Goal: Navigation & Orientation: Find specific page/section

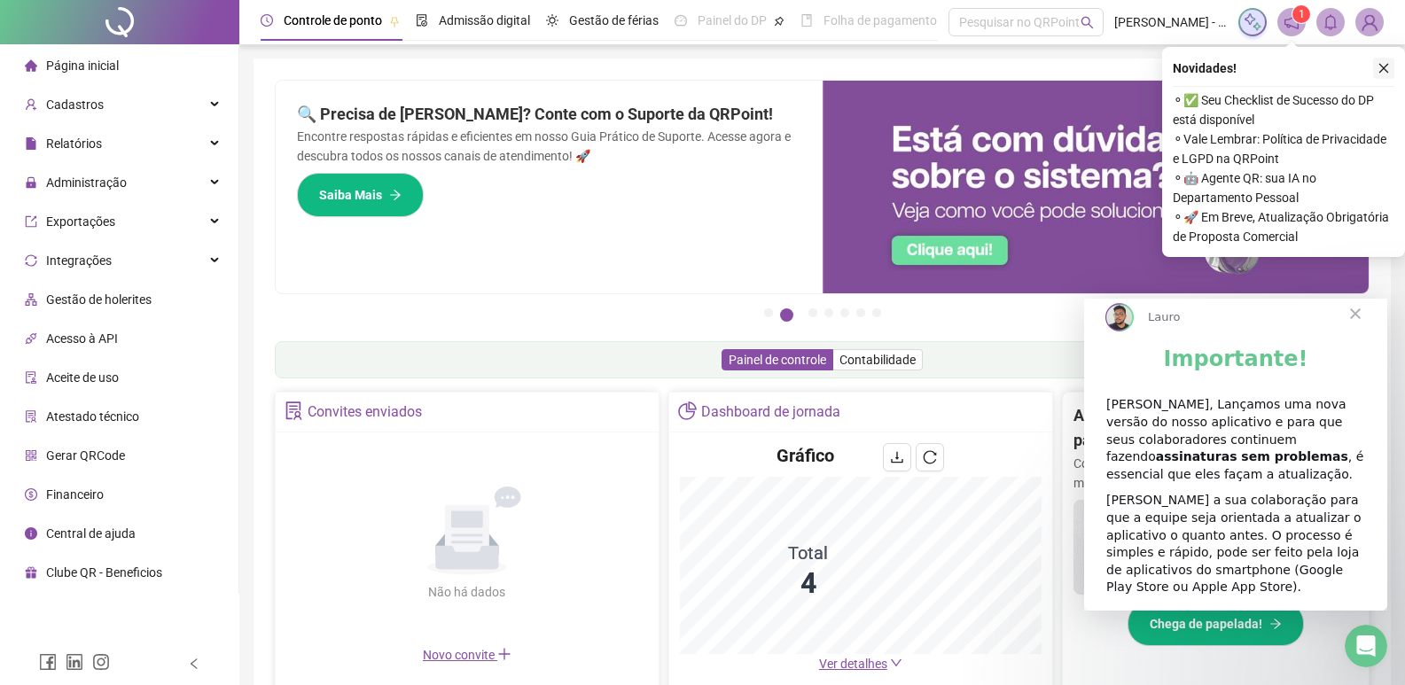
click at [1386, 71] on icon "close" at bounding box center [1384, 69] width 10 height 10
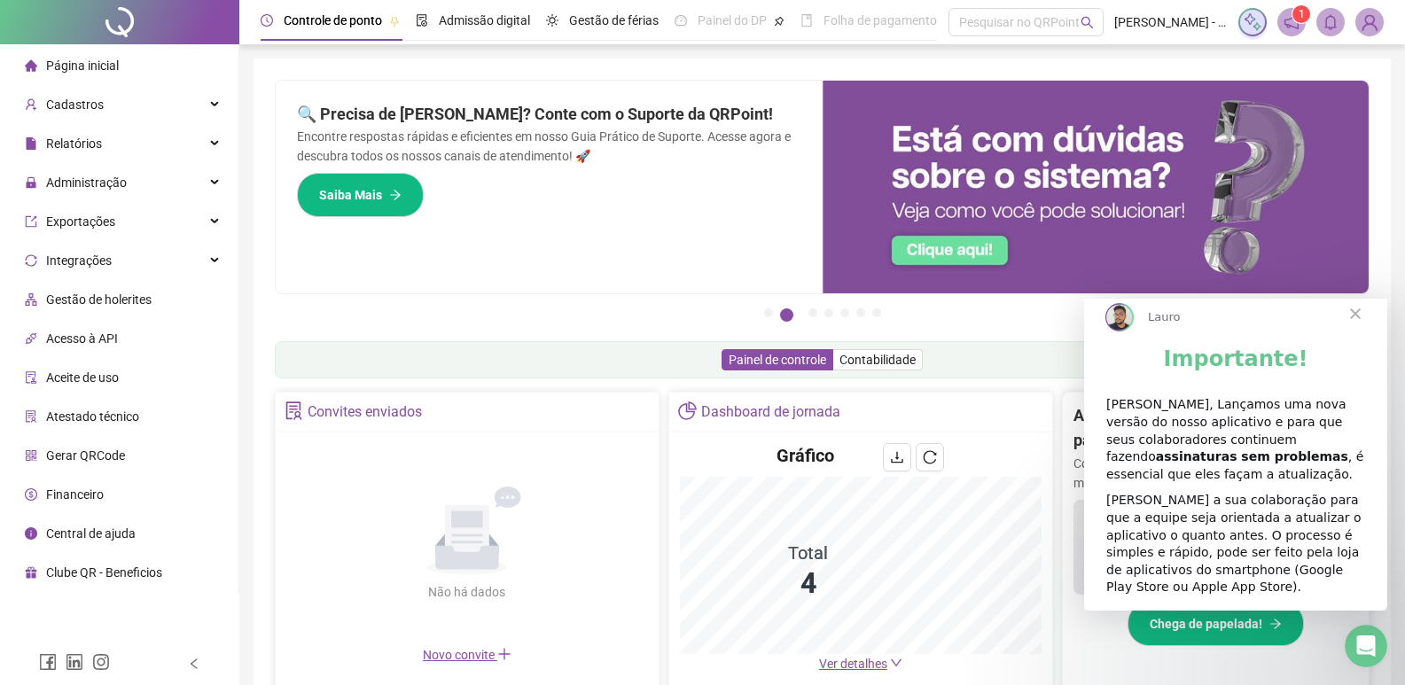
click at [861, 26] on span "Folha de pagamento" at bounding box center [879, 20] width 113 height 14
click at [1358, 326] on span "Fechar" at bounding box center [1355, 314] width 64 height 64
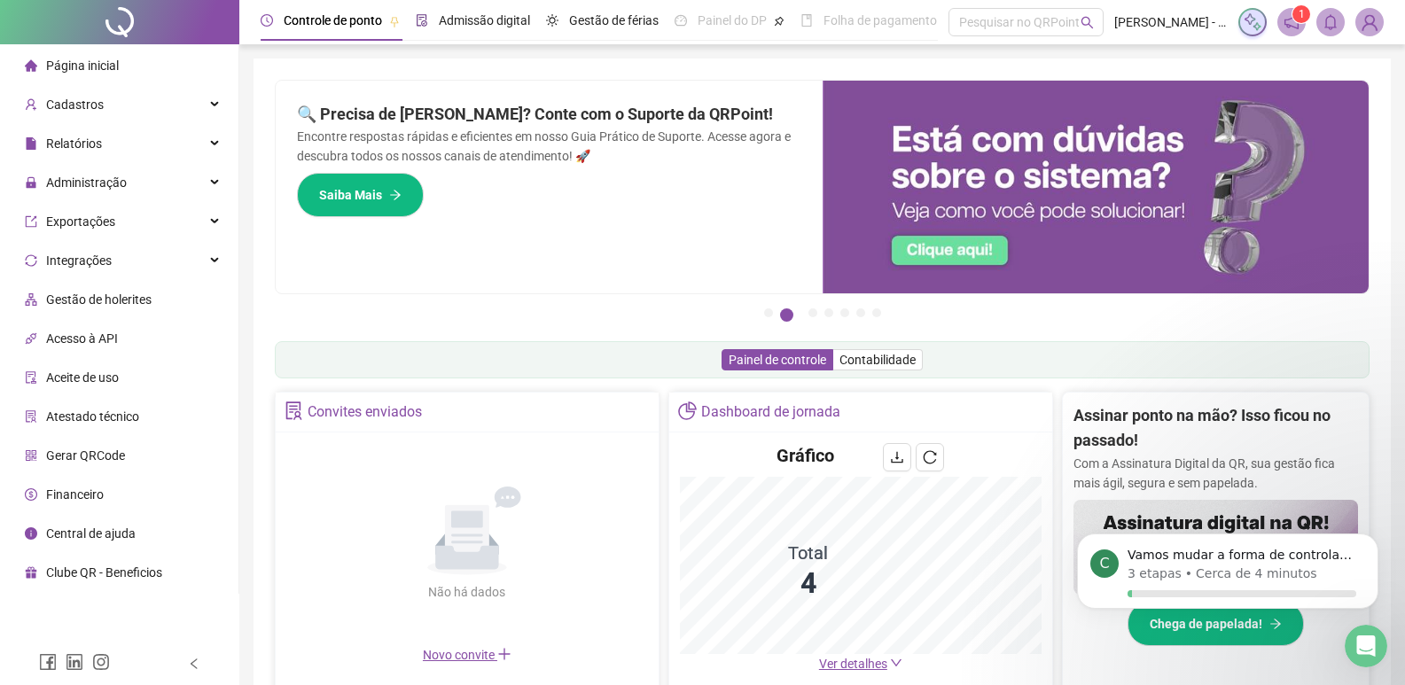
click at [503, 20] on span "Admissão digital" at bounding box center [484, 20] width 91 height 14
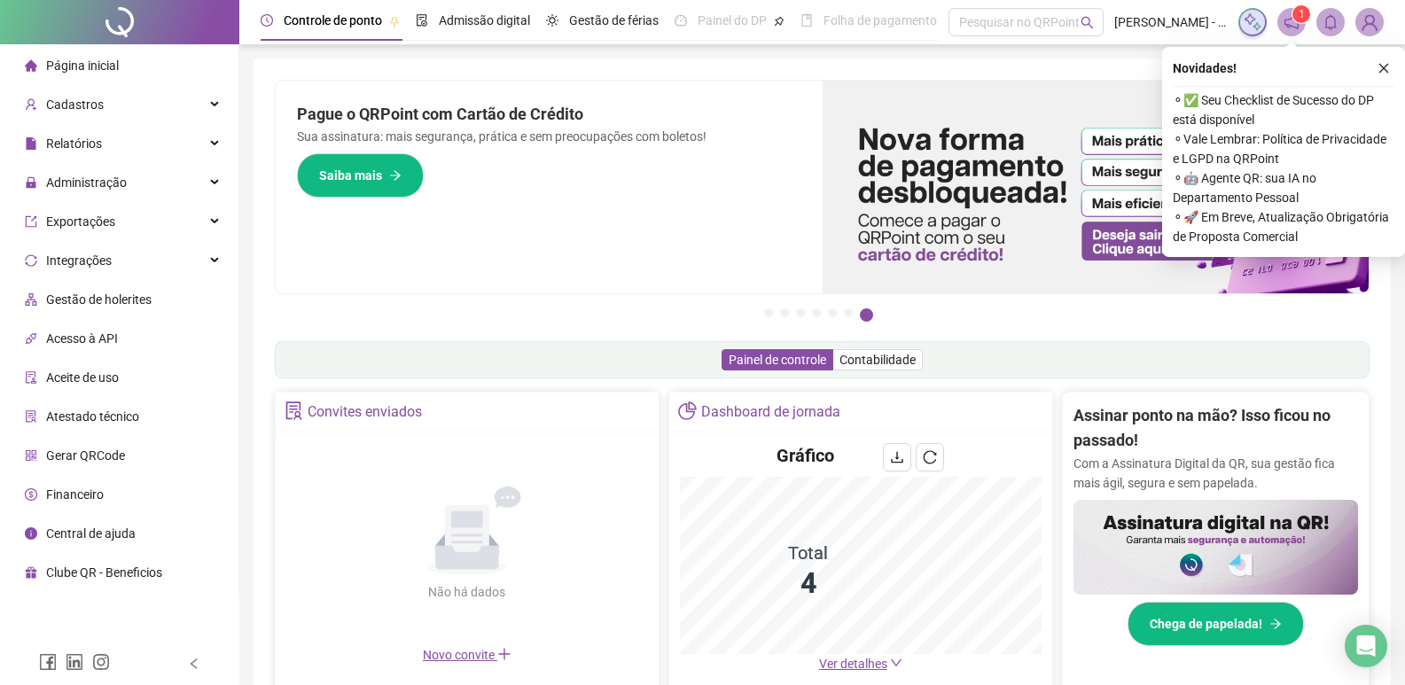
click at [1382, 73] on icon "close" at bounding box center [1383, 68] width 12 height 12
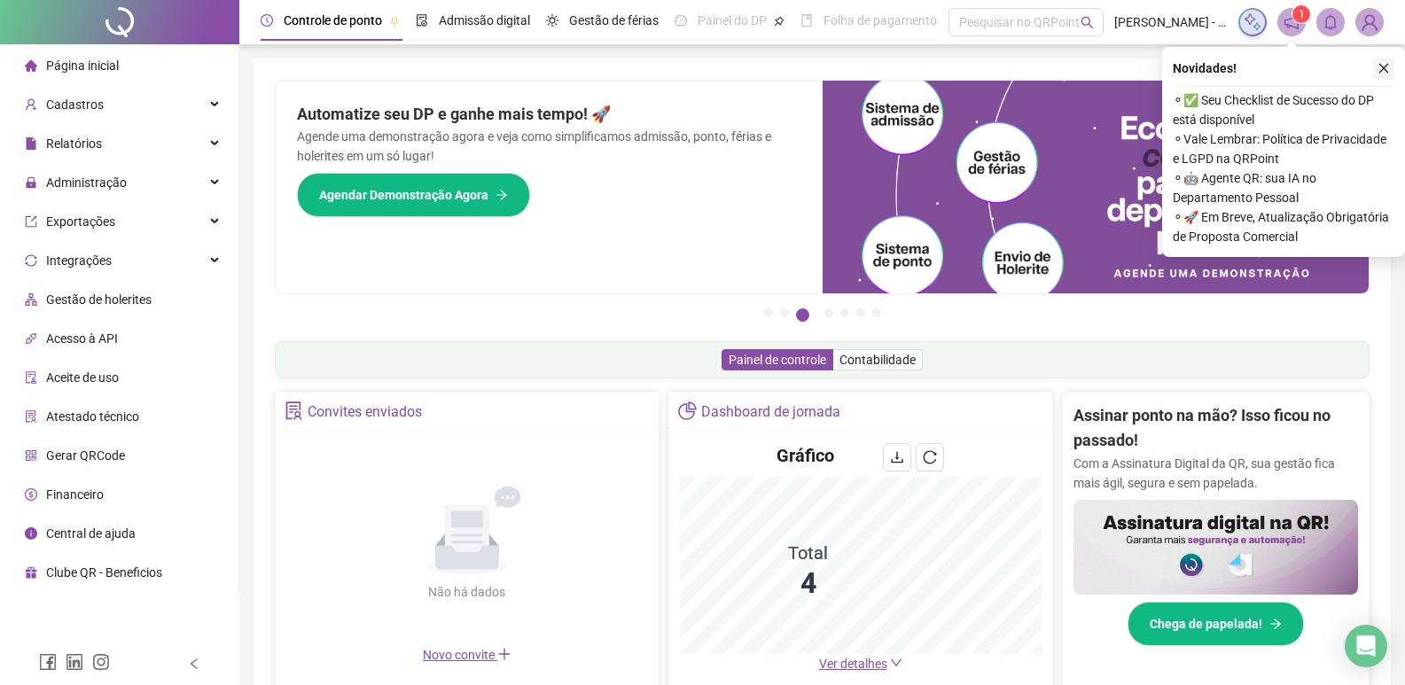
click at [1391, 66] on button "button" at bounding box center [1383, 68] width 21 height 21
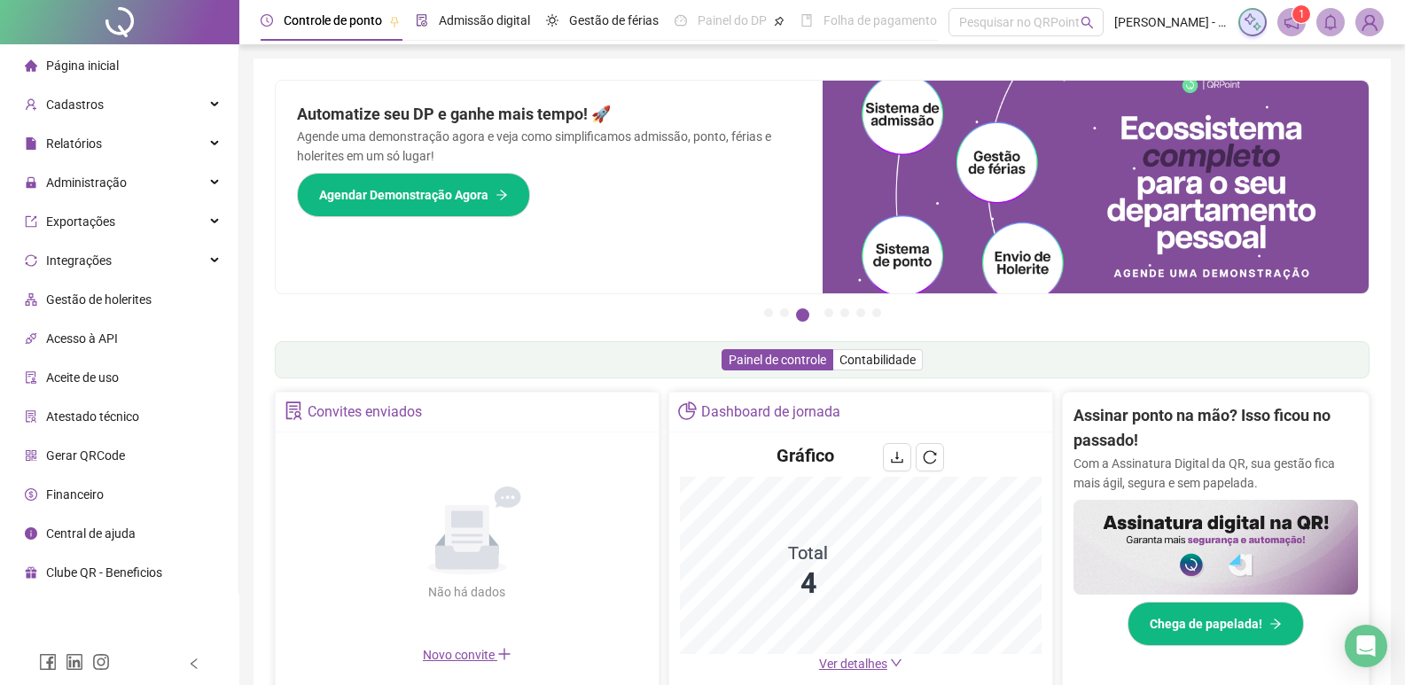
click at [471, 22] on span "Admissão digital" at bounding box center [484, 20] width 91 height 14
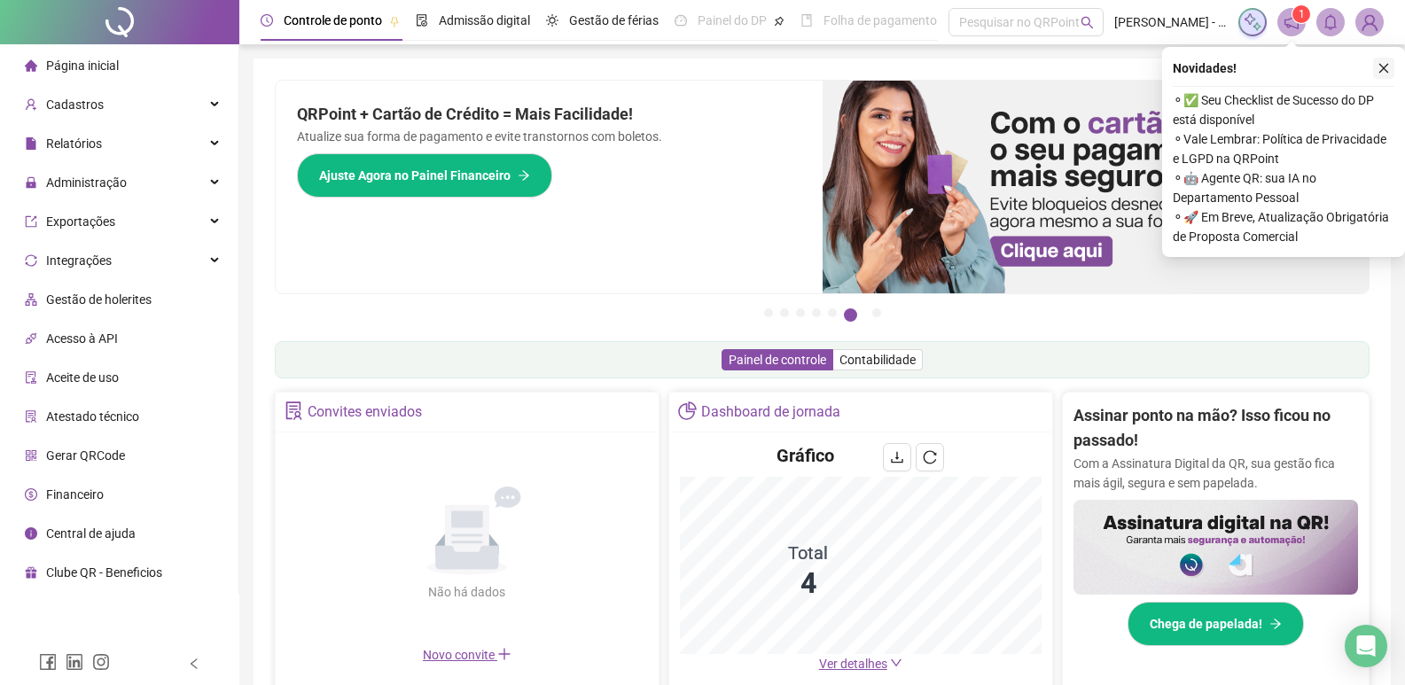
click at [1382, 61] on button "button" at bounding box center [1383, 68] width 21 height 21
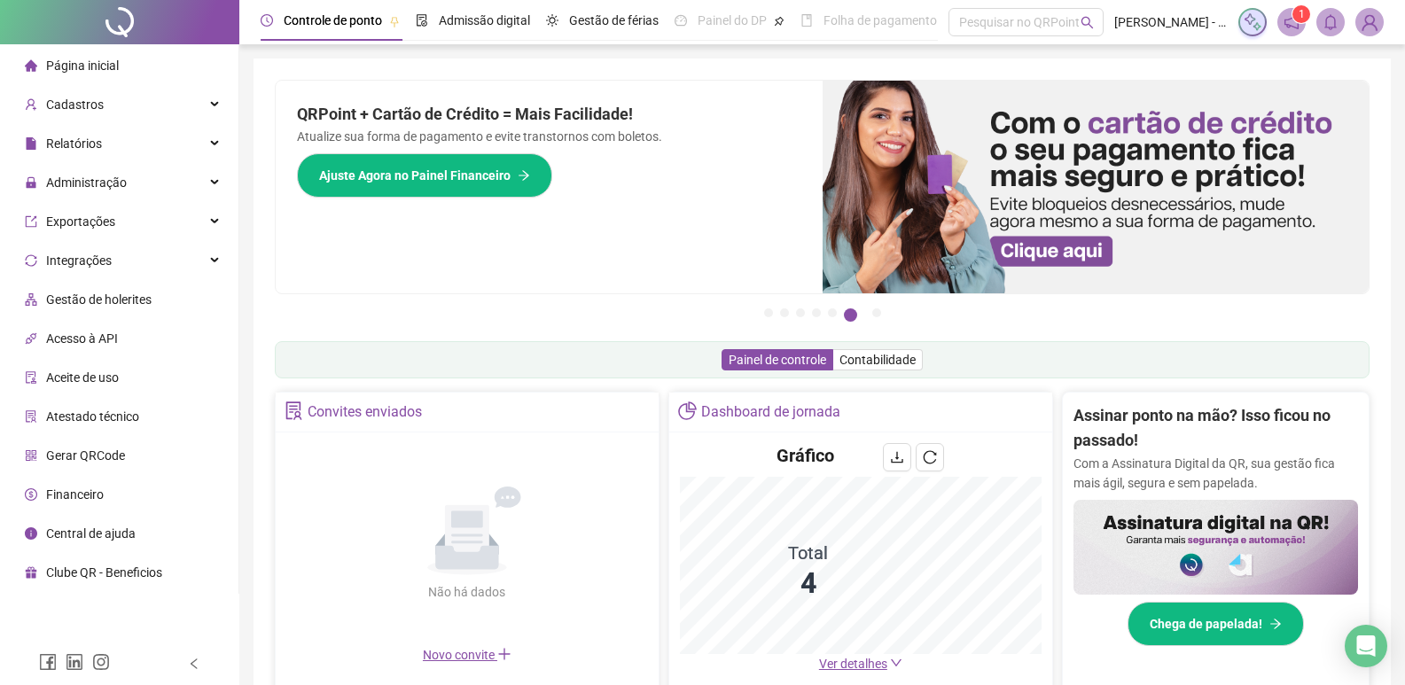
click at [119, 18] on div at bounding box center [119, 22] width 239 height 44
click at [1282, 17] on span at bounding box center [1291, 22] width 28 height 28
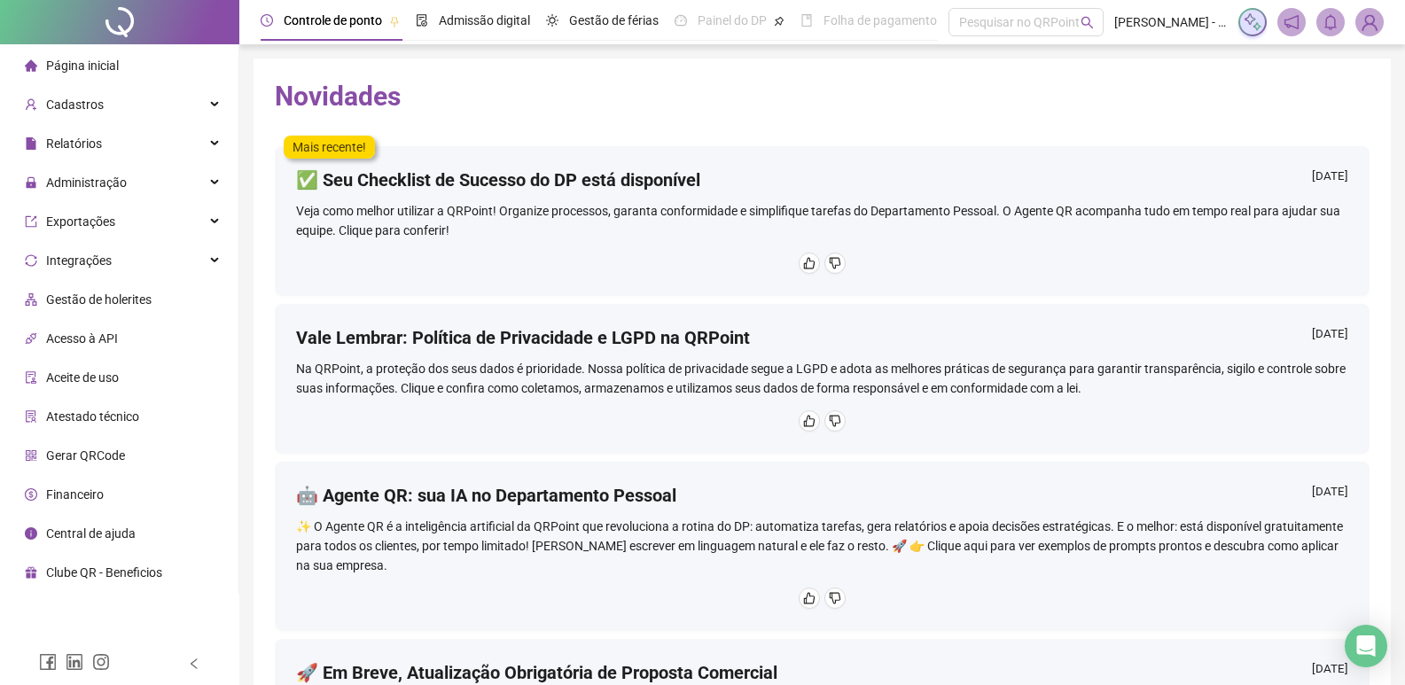
click at [673, 232] on div "Veja como melhor utilizar a QRPoint! Organize processos, garanta conformidade e…" at bounding box center [822, 220] width 1052 height 39
click at [456, 241] on div "✅ Seu Checklist de Sucesso do DP está disponível 16/09/2025 Veja como melhor ut…" at bounding box center [822, 220] width 1094 height 149
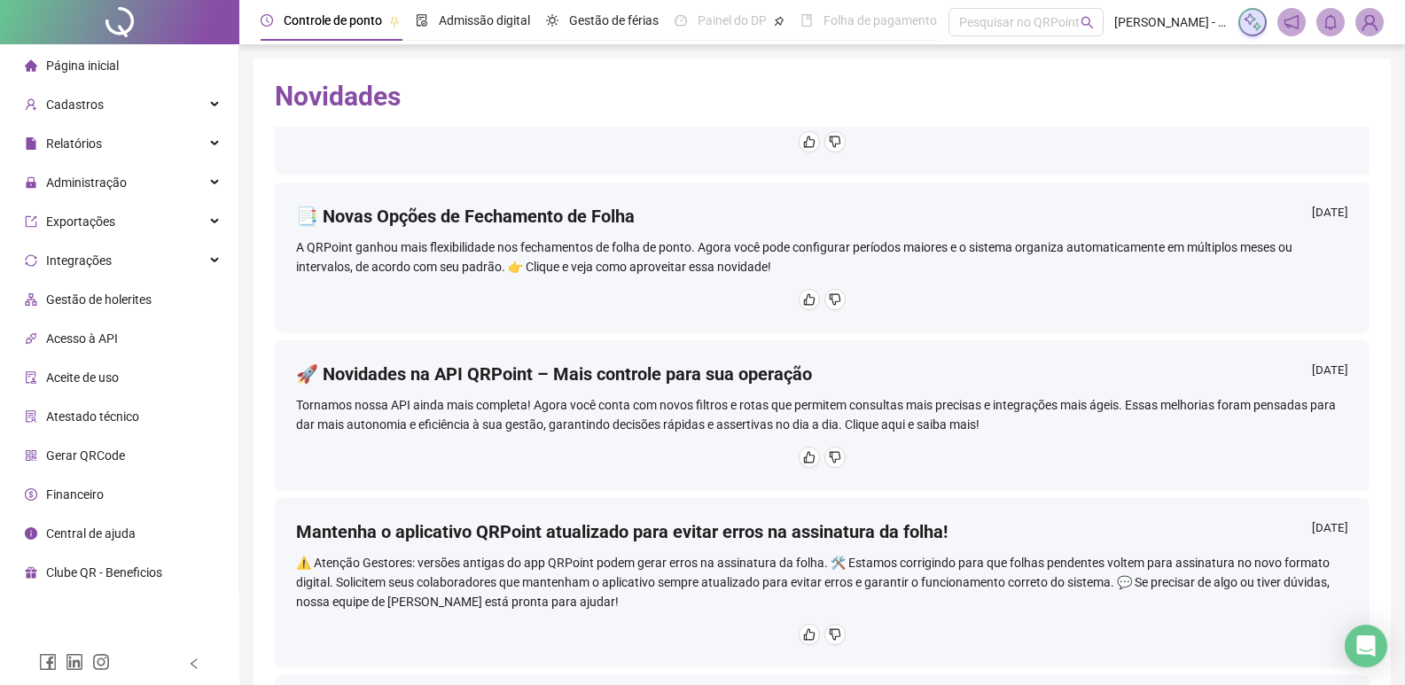
scroll to position [620, 0]
